Goal: Task Accomplishment & Management: Use online tool/utility

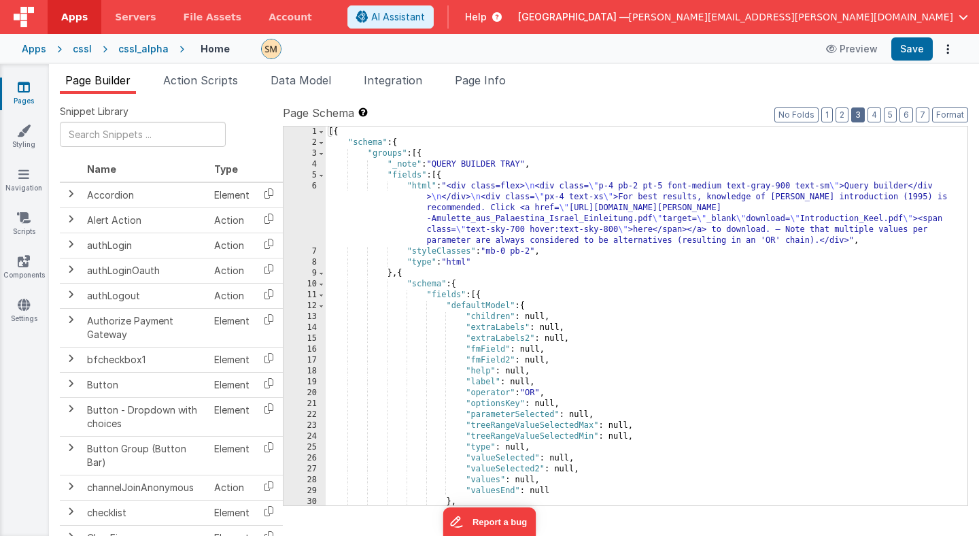
click at [860, 115] on button "3" at bounding box center [858, 114] width 14 height 15
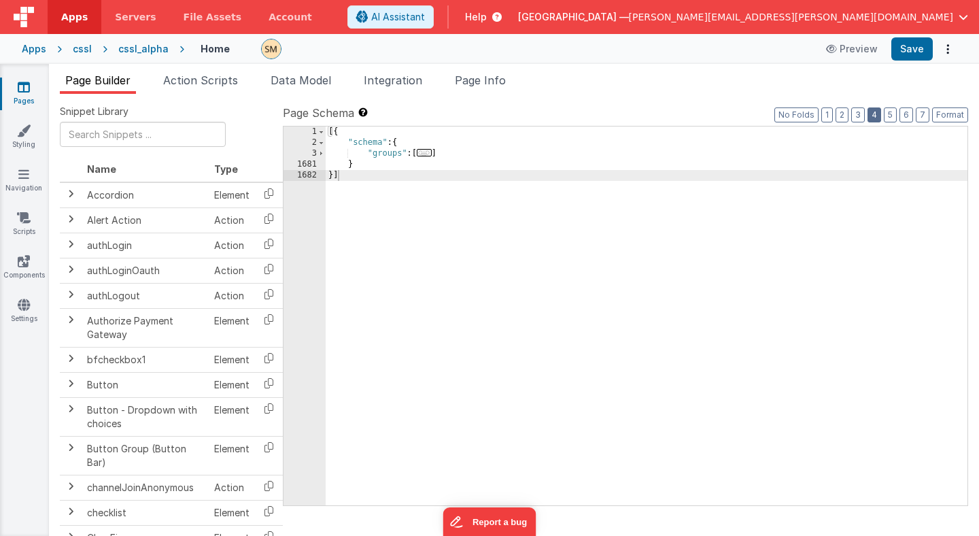
click at [881, 113] on button "4" at bounding box center [874, 114] width 14 height 15
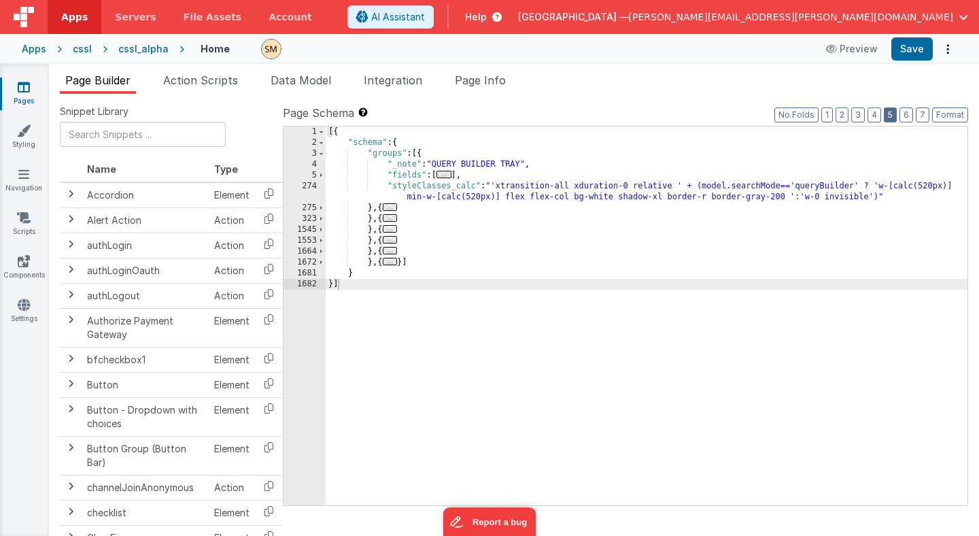
click at [890, 113] on button "5" at bounding box center [890, 114] width 13 height 15
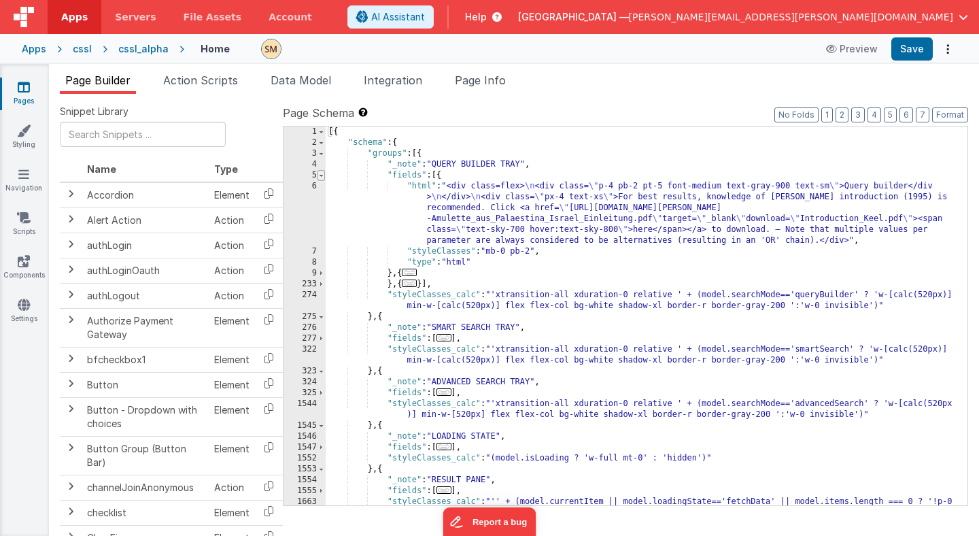
click at [322, 174] on span at bounding box center [320, 175] width 7 height 11
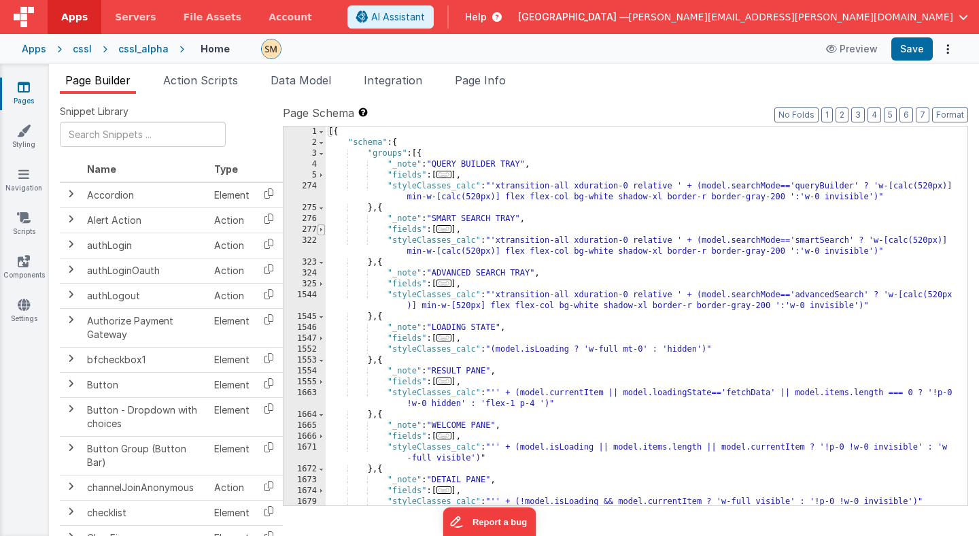
click at [320, 231] on span at bounding box center [320, 229] width 7 height 11
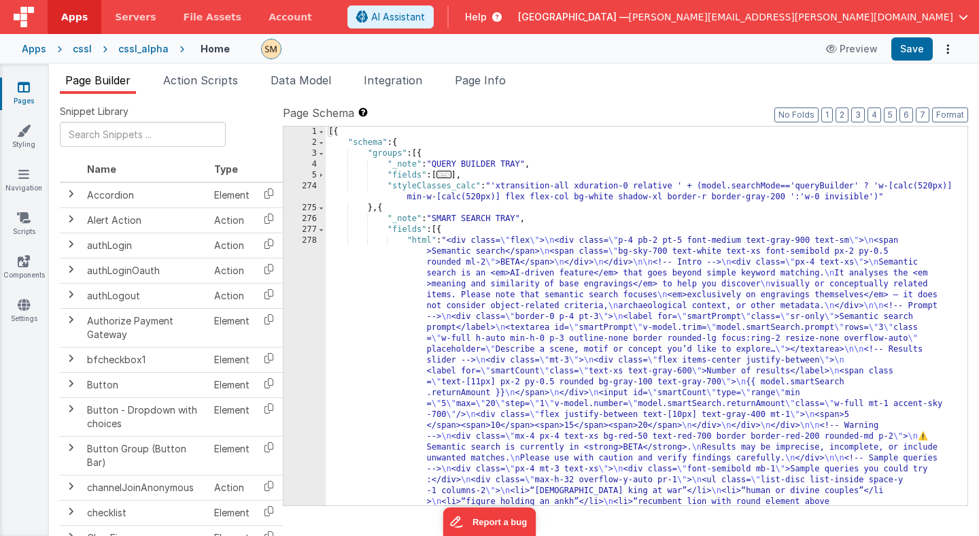
click at [466, 309] on div "[{ "schema" : { "groups" : [{ "_note" : "QUERY BUILDER TRAY" , "fields" : [ ...…" at bounding box center [647, 473] width 642 height 694
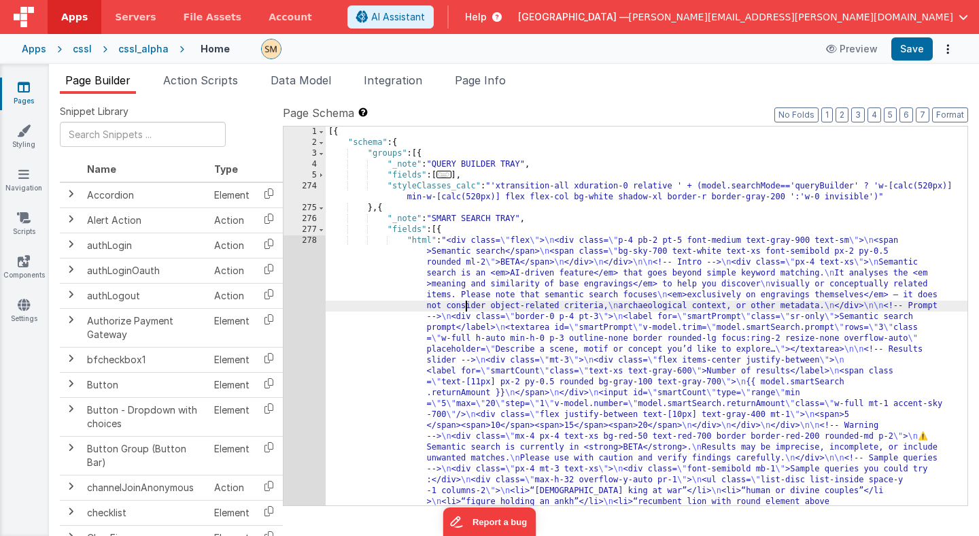
click at [466, 309] on div "[{ "schema" : { "groups" : [{ "_note" : "QUERY BUILDER TRAY" , "fields" : [ ...…" at bounding box center [647, 473] width 642 height 694
click at [500, 337] on div "[{ "schema" : { "groups" : [{ "_note" : "QUERY BUILDER TRAY" , "fields" : [ ...…" at bounding box center [647, 473] width 642 height 694
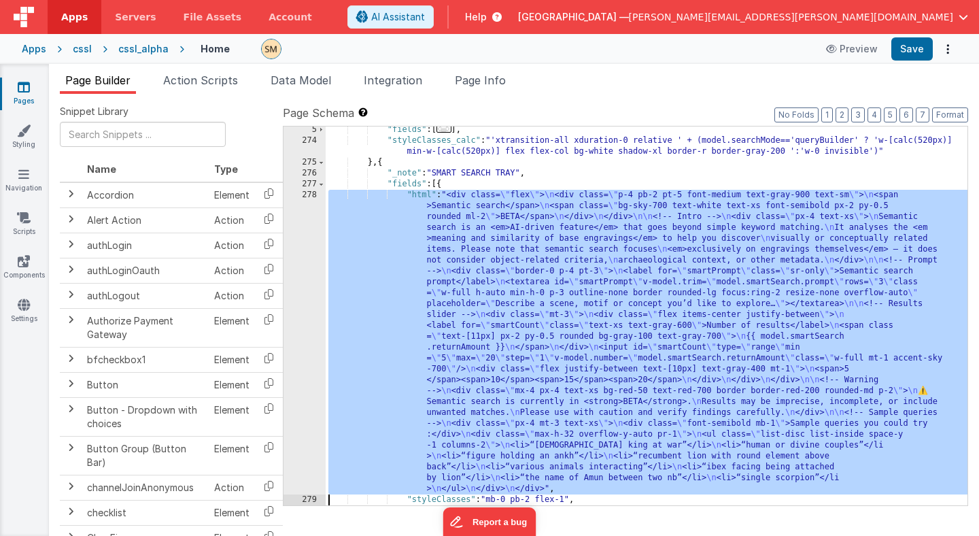
scroll to position [46, 0]
click at [307, 345] on div "278" at bounding box center [304, 342] width 42 height 305
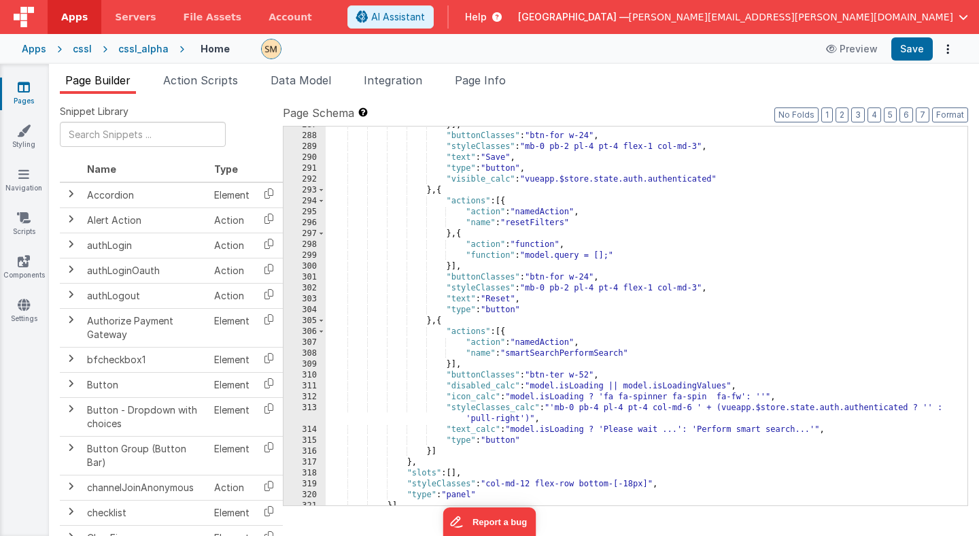
scroll to position [507, 0]
click at [543, 352] on div "}] , "buttonClasses" : "btn-for w-24" , "styleClasses" : "mb-0 pb-2 pl-4 pt-4 f…" at bounding box center [647, 320] width 642 height 400
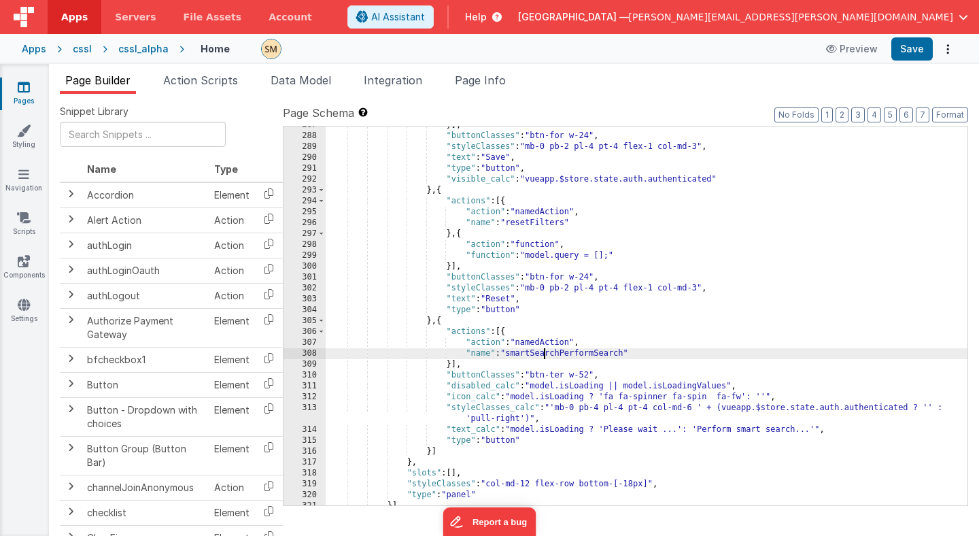
click at [543, 352] on div "}] , "buttonClasses" : "btn-for w-24" , "styleClasses" : "mb-0 pb-2 pl-4 pt-4 f…" at bounding box center [647, 320] width 642 height 400
click at [476, 82] on span "Page Info" at bounding box center [480, 80] width 51 height 14
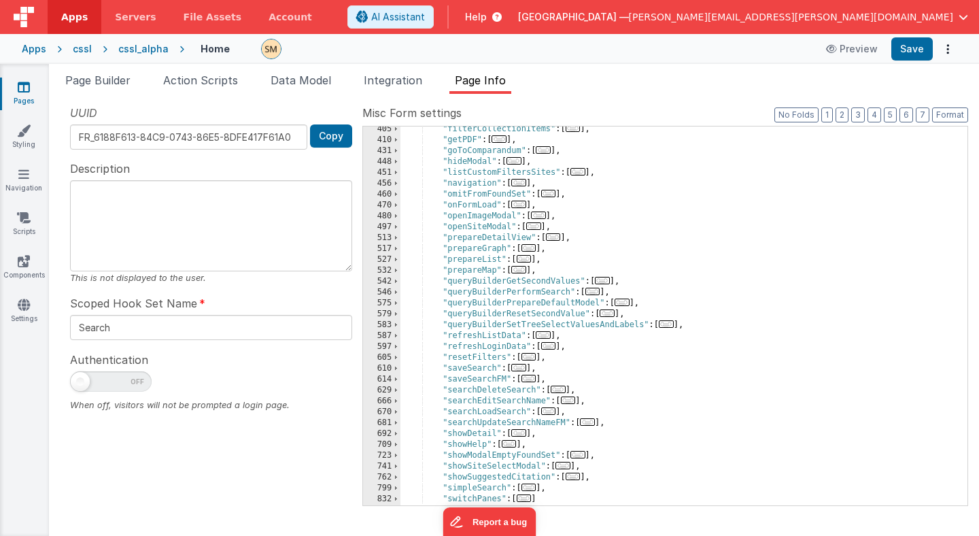
scroll to position [0, 0]
drag, startPoint x: 636, startPoint y: 290, endPoint x: 381, endPoint y: 290, distance: 254.2
click at [383, 290] on div "405 410 431 448 451 456 460 470 480 497 513 517 527 532 542 546 575 579 583 587…" at bounding box center [665, 316] width 606 height 380
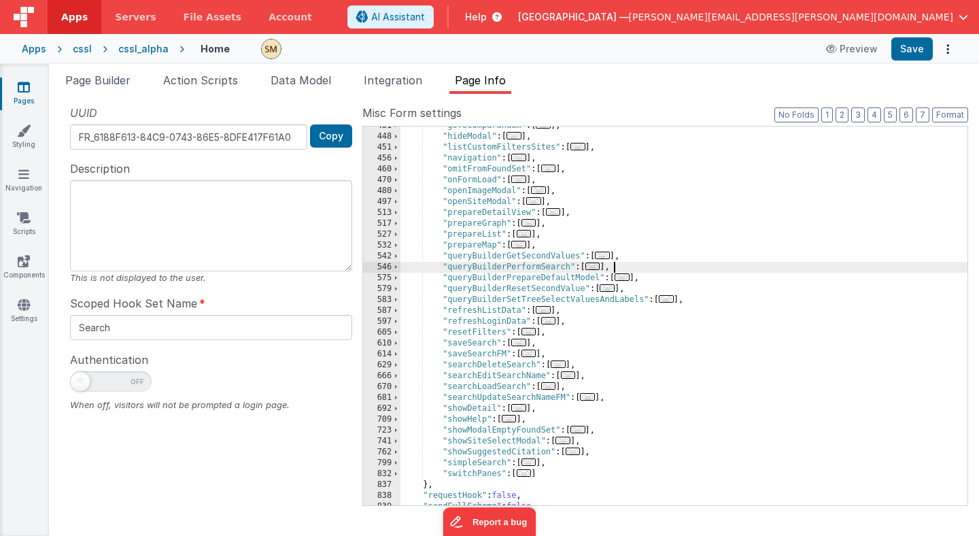
scroll to position [377, 0]
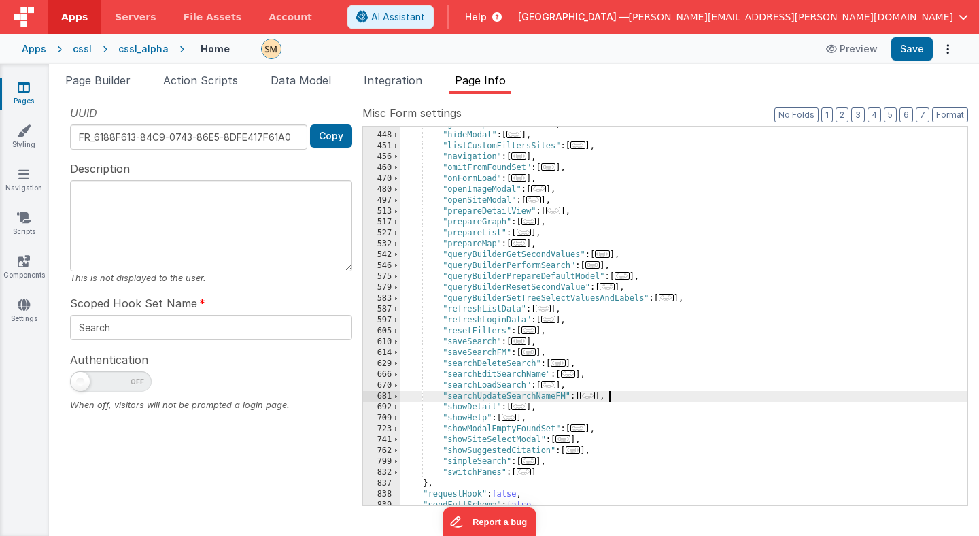
click at [627, 396] on div ""goToComparandum" : [ ... ] , "hideModal" : [ ... ] , "listCustomFiltersSites" …" at bounding box center [683, 319] width 567 height 400
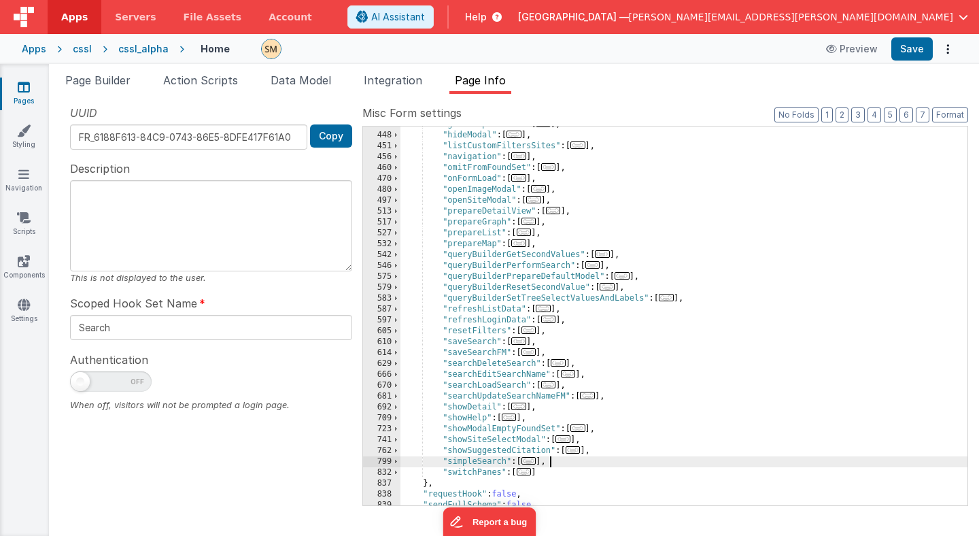
click at [594, 464] on div ""goToComparandum" : [ ... ] , "hideModal" : [ ... ] , "listCustomFiltersSites" …" at bounding box center [683, 319] width 567 height 400
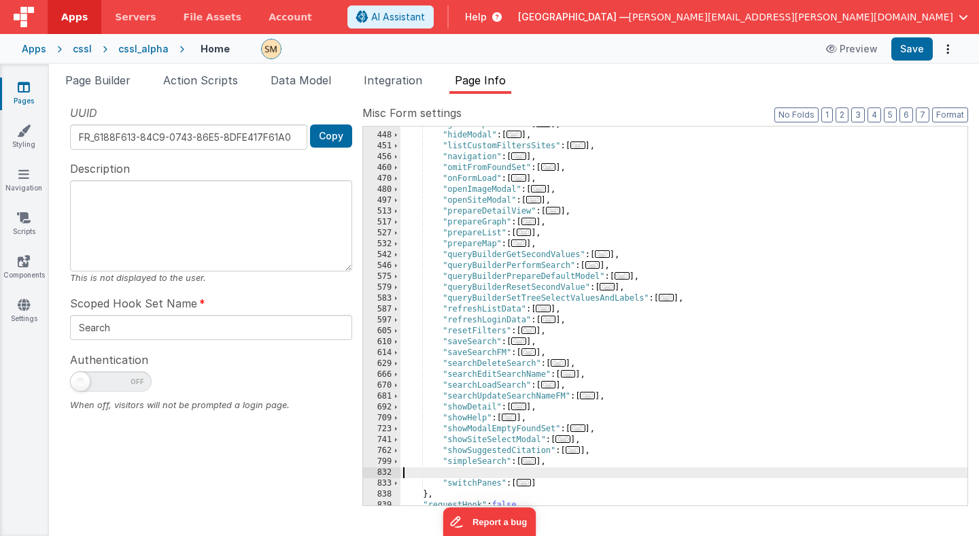
scroll to position [655, 0]
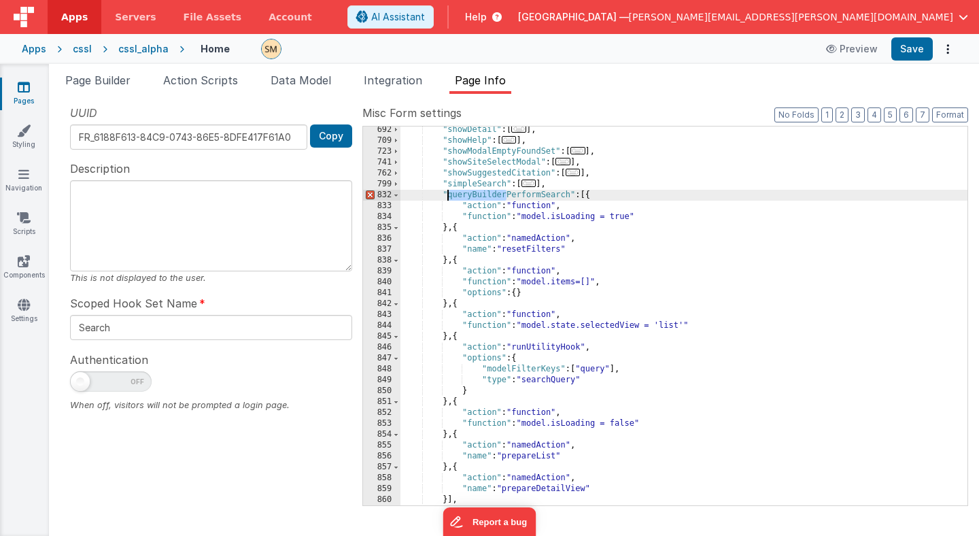
drag, startPoint x: 505, startPoint y: 196, endPoint x: 448, endPoint y: 195, distance: 57.1
click at [448, 195] on div ""showDetail" : [ ... ] , "showHelp" : [ ... ] , "showModalEmptyFoundSet" : [ ..…" at bounding box center [683, 324] width 567 height 400
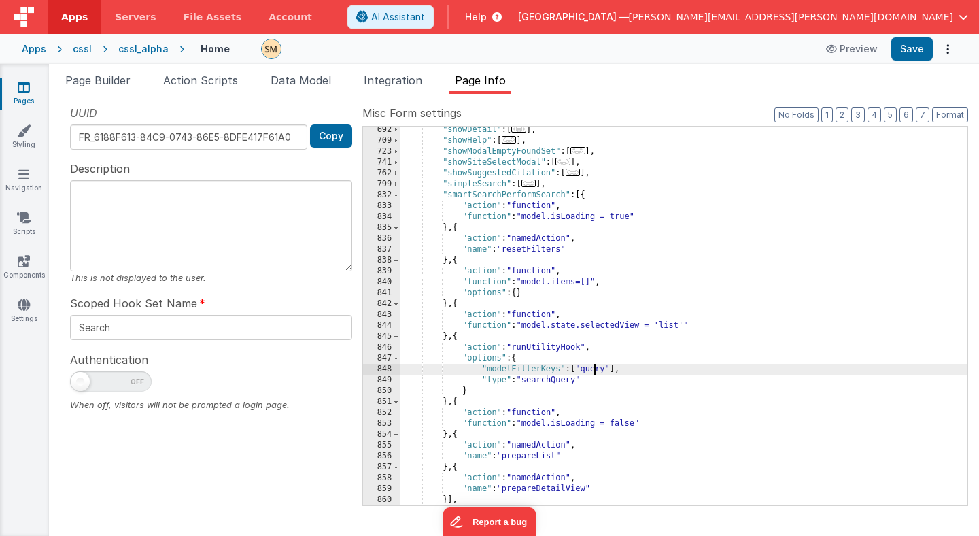
click at [594, 371] on div ""showDetail" : [ ... ] , "showHelp" : [ ... ] , "showModalEmptyFoundSet" : [ ..…" at bounding box center [683, 324] width 567 height 400
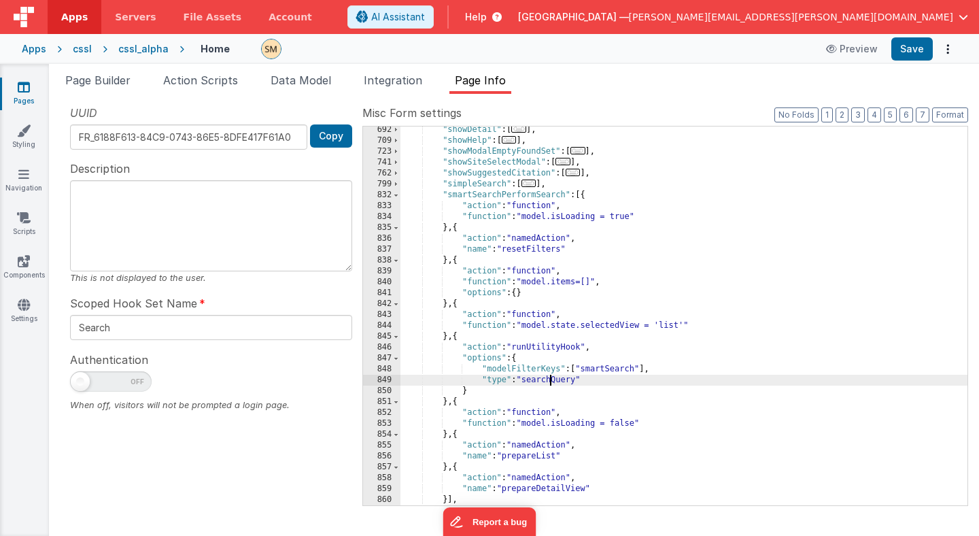
click at [551, 379] on div ""showDetail" : [ ... ] , "showHelp" : [ ... ] , "showModalEmptyFoundSet" : [ ..…" at bounding box center [683, 324] width 567 height 400
click at [817, 90] on ul "Page Builder Action Scripts Data Model Integration Page Info" at bounding box center [514, 83] width 930 height 22
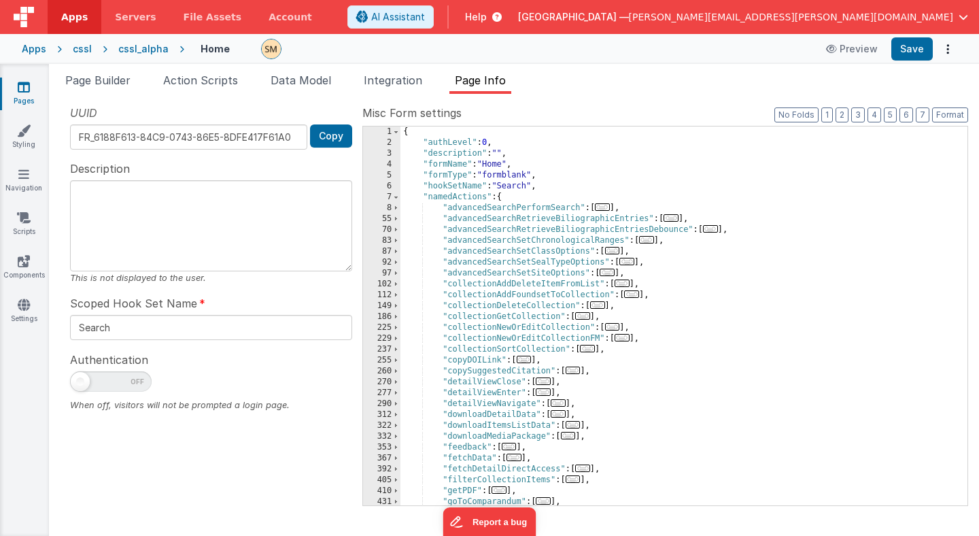
scroll to position [0, 0]
click at [395, 208] on span at bounding box center [395, 208] width 7 height 11
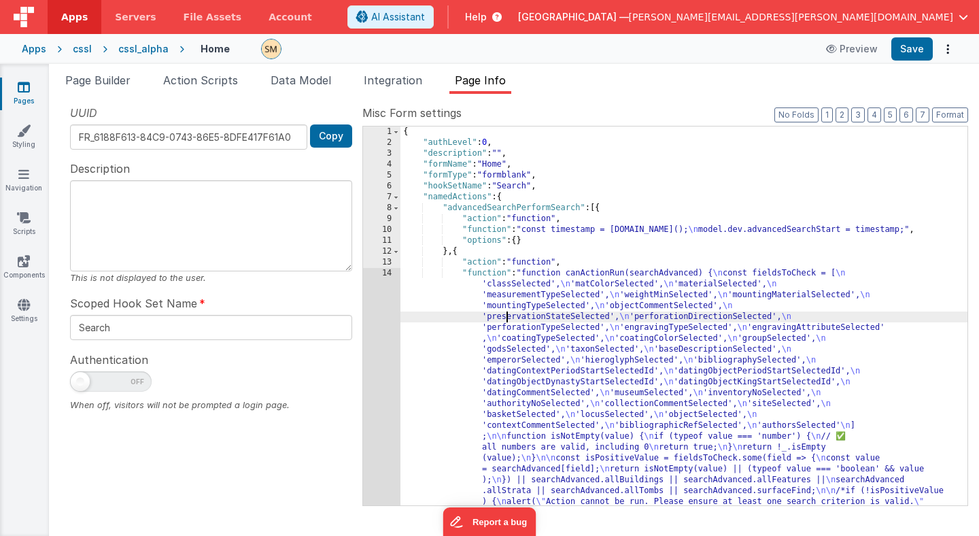
click at [508, 319] on div "{ "authLevel" : 0 , "description" : "" , "formName" : "Home" , "formType" : "fo…" at bounding box center [683, 478] width 567 height 705
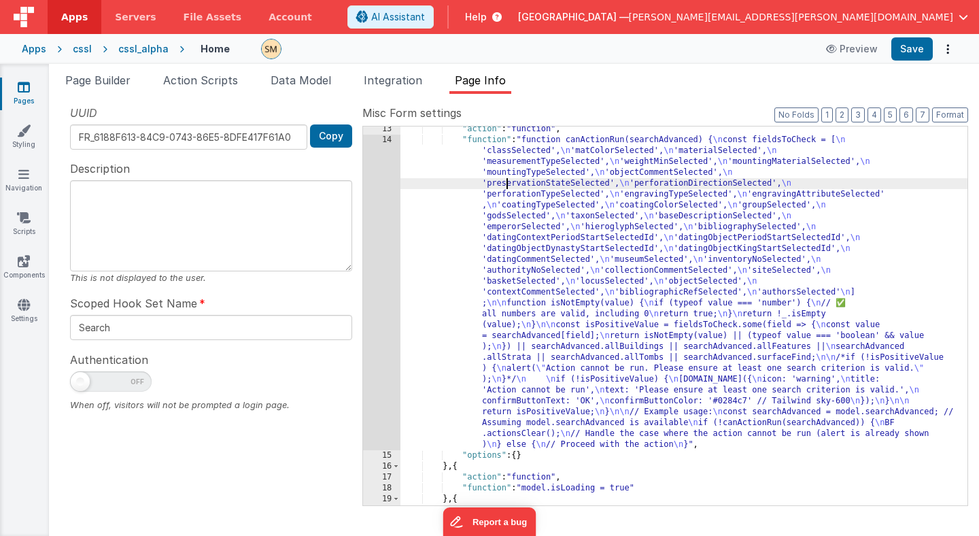
scroll to position [167, 0]
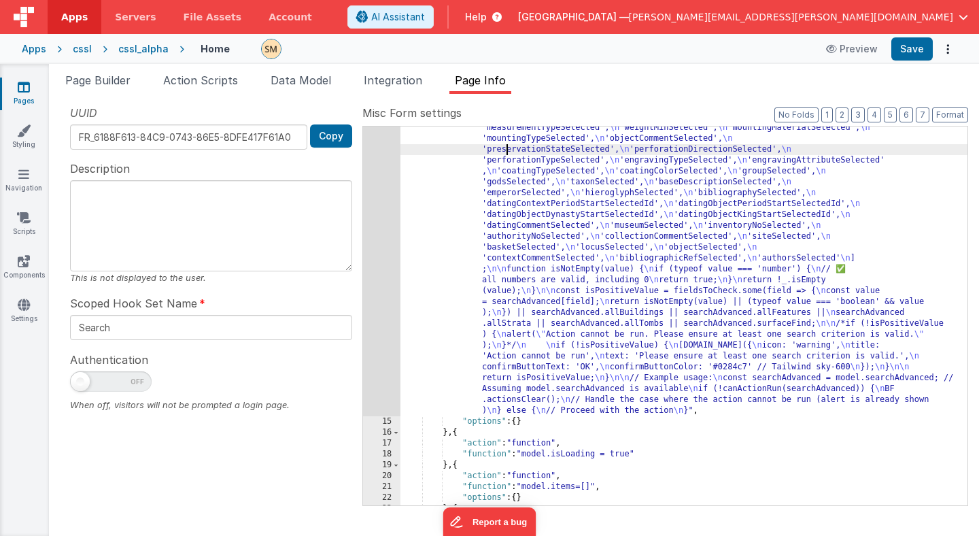
click at [383, 258] on div "14" at bounding box center [381, 258] width 37 height 315
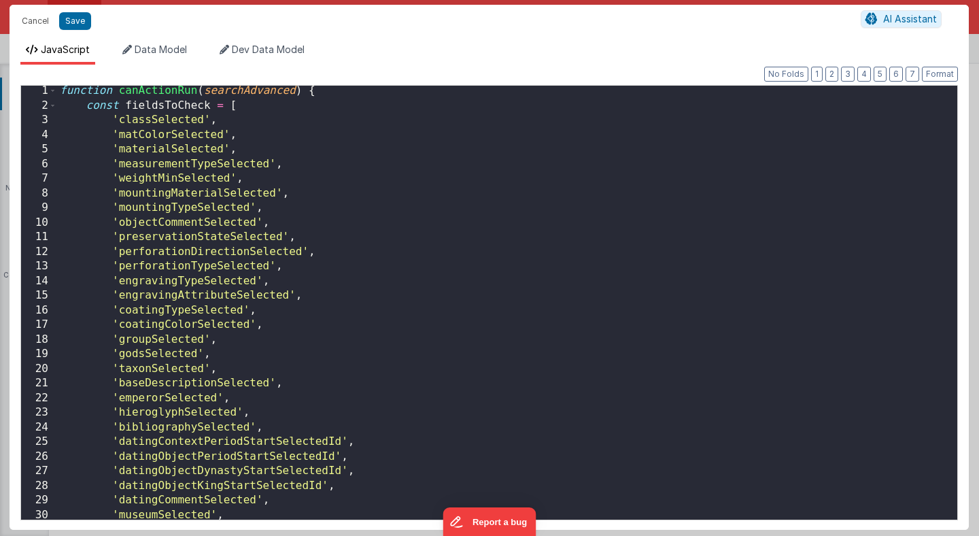
scroll to position [0, 0]
click at [266, 127] on div "function canActionRun ( searchAdvanced ) { const fieldsToCheck = [ 'classSelect…" at bounding box center [507, 317] width 900 height 463
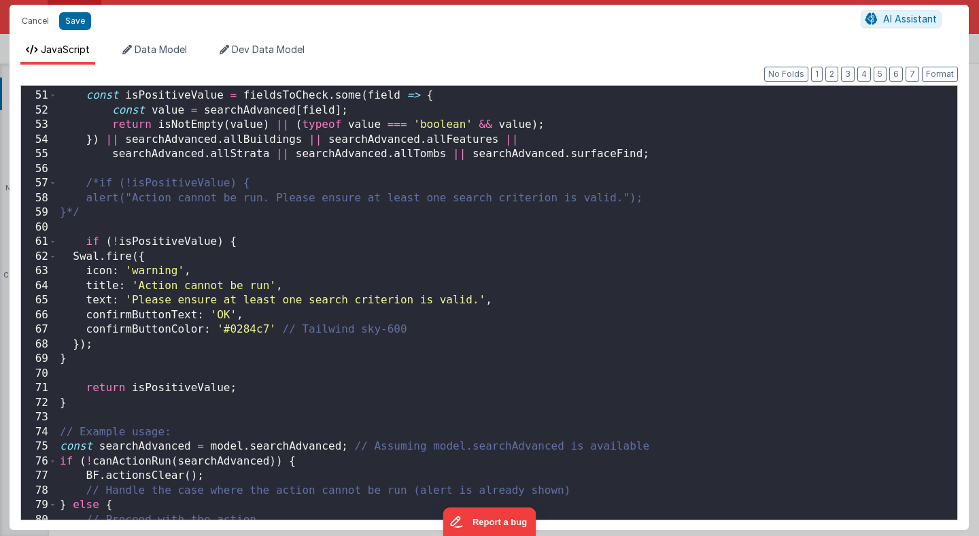
scroll to position [750, 0]
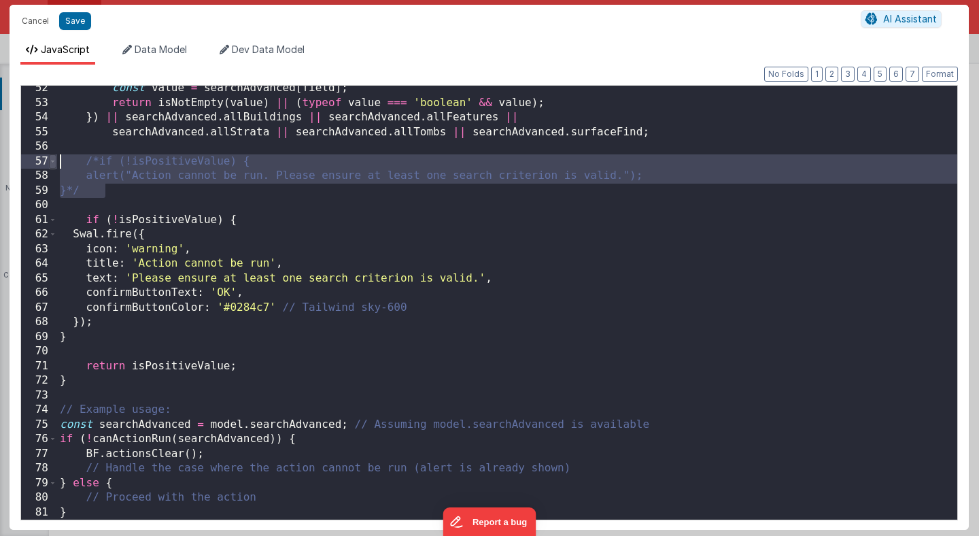
drag, startPoint x: 132, startPoint y: 194, endPoint x: 52, endPoint y: 162, distance: 86.6
click at [52, 162] on div "52 53 54 55 56 57 58 59 60 61 62 63 64 65 66 67 68 69 70 71 72 73 74 75 76 77 7…" at bounding box center [488, 302] width 937 height 435
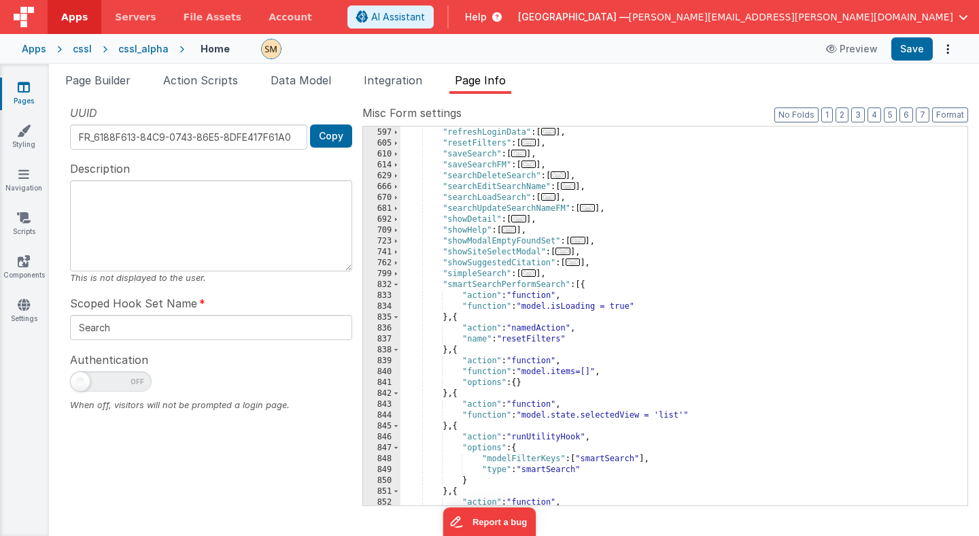
scroll to position [1391, 0]
click at [582, 283] on div ""refreshListData" : [ ... ] , "refreshLoginData" : [ ... ] , "resetFilters" : […" at bounding box center [683, 316] width 567 height 400
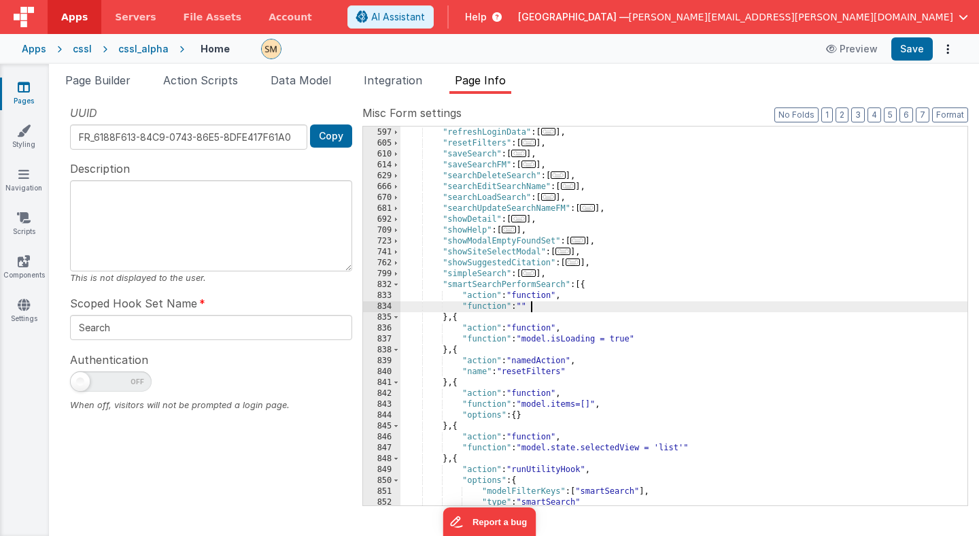
click at [370, 305] on div "834" at bounding box center [381, 306] width 37 height 11
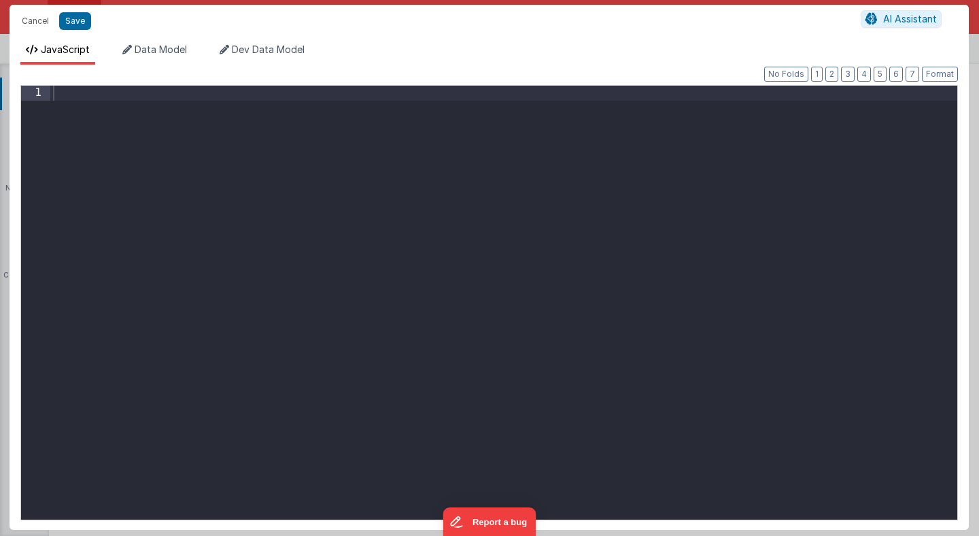
click at [370, 305] on div at bounding box center [503, 317] width 907 height 463
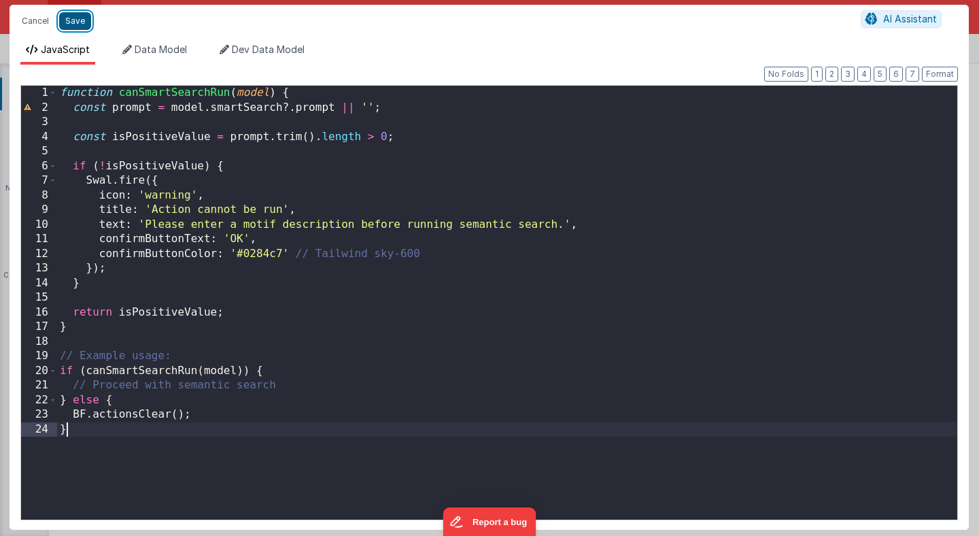
click at [76, 24] on button "Save" at bounding box center [75, 21] width 32 height 18
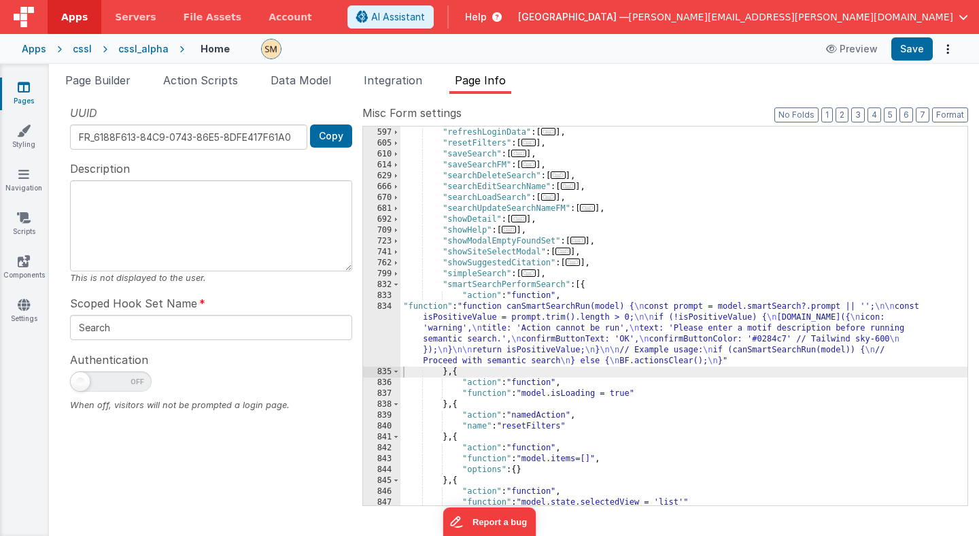
click at [385, 330] on div "834" at bounding box center [381, 333] width 37 height 65
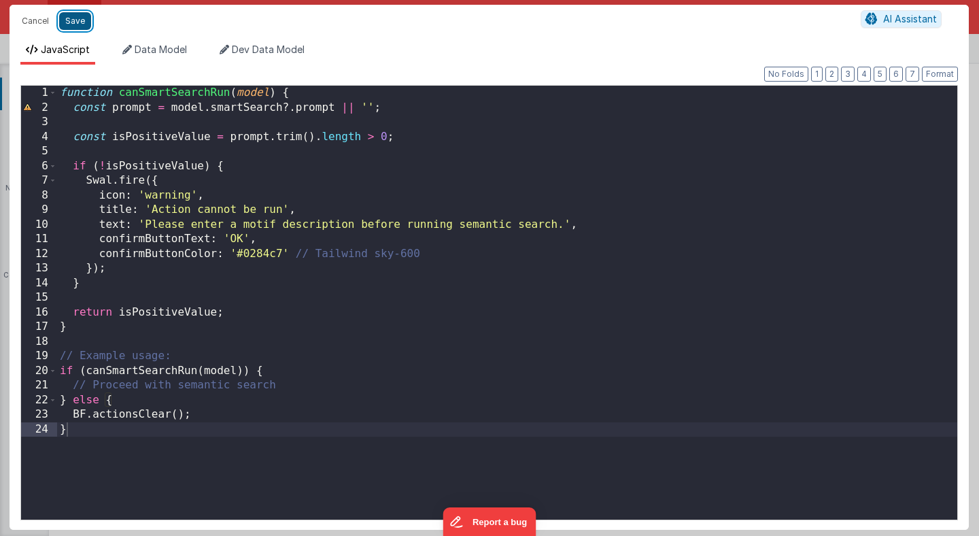
click at [76, 15] on button "Save" at bounding box center [75, 21] width 32 height 18
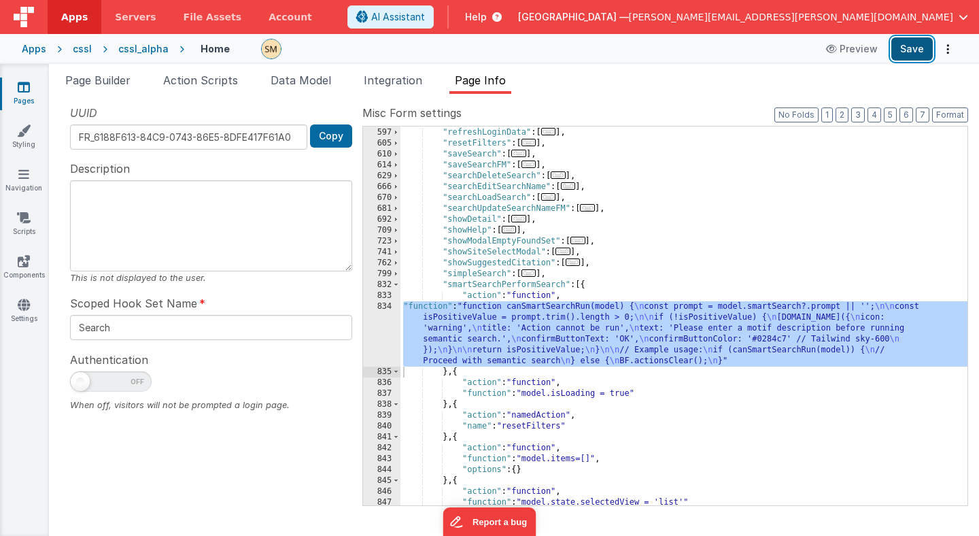
click at [916, 50] on button "Save" at bounding box center [911, 48] width 41 height 23
